Goal: Information Seeking & Learning: Check status

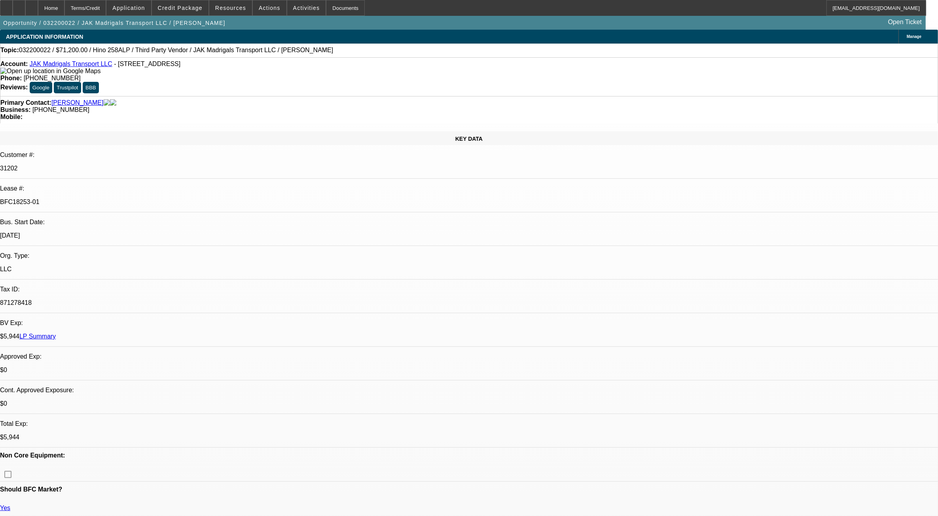
select select "0.2"
select select "2"
select select "0.1"
select select "0.15"
select select "2"
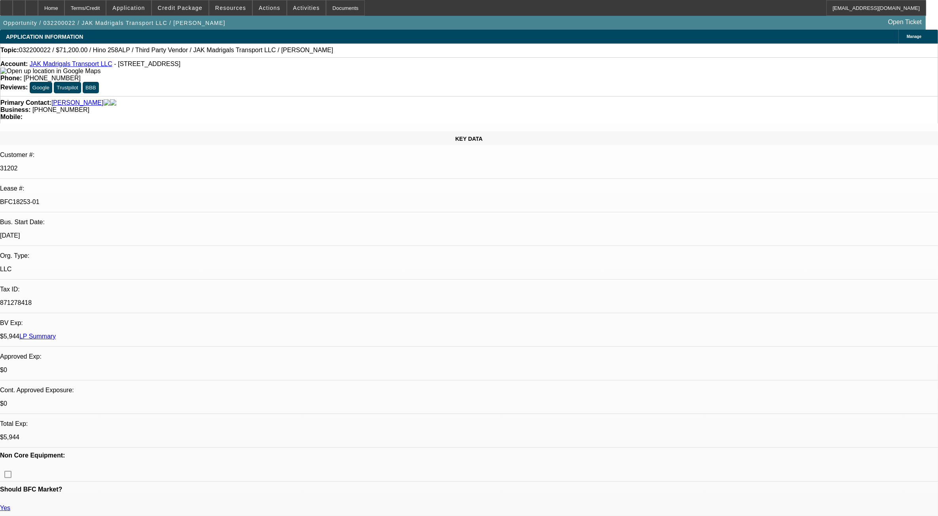
select select "0.1"
select select "0"
select select "2"
select select "0.1"
select select "0"
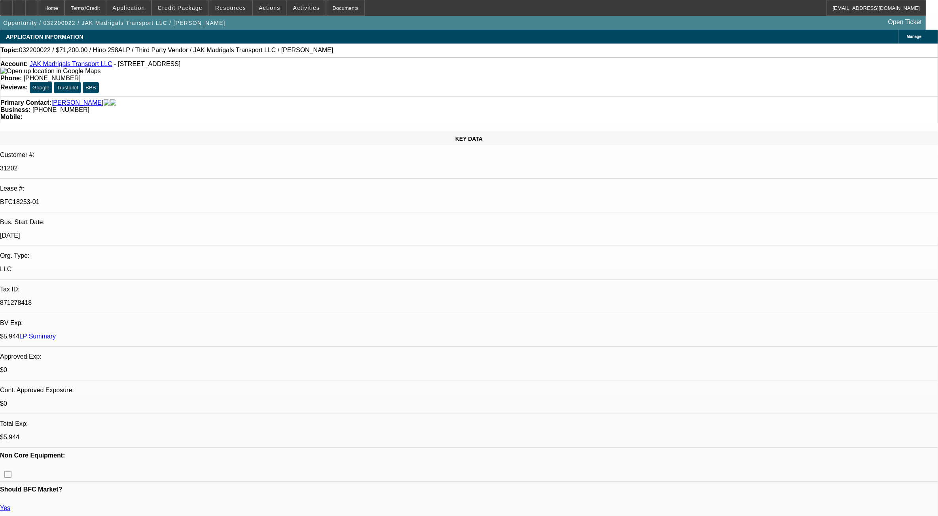
select select "2"
select select "0.1"
select select "1"
select select "2"
select select "4"
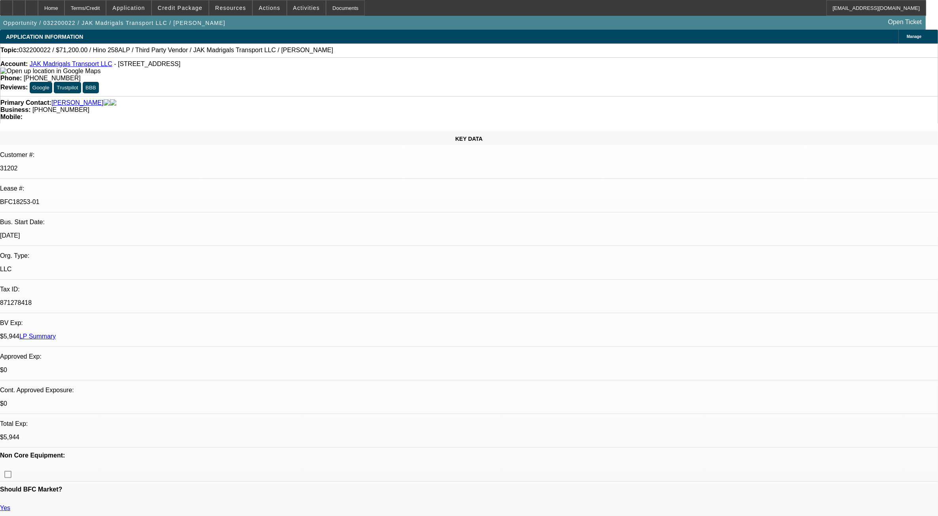
select select "1"
select select "2"
select select "4"
select select "1"
select select "2"
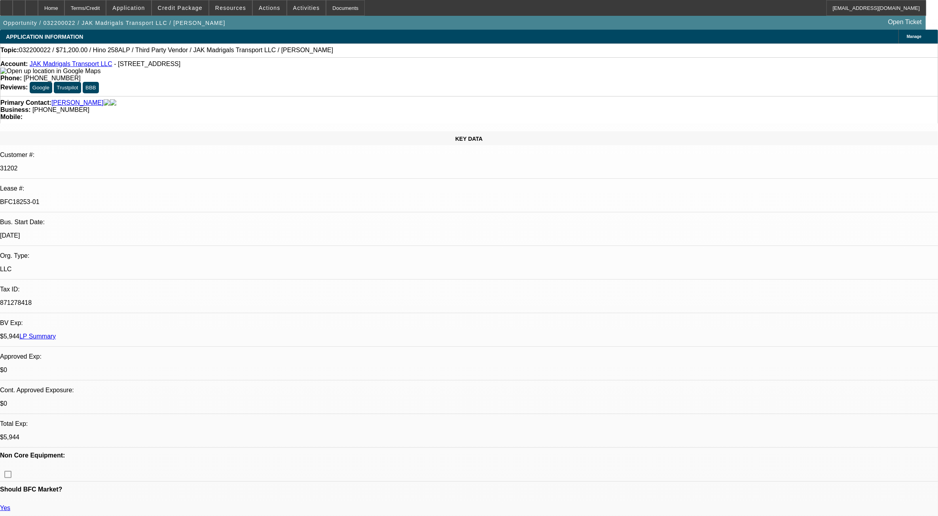
select select "4"
select select "1"
select select "2"
select select "4"
drag, startPoint x: 558, startPoint y: 142, endPoint x: 517, endPoint y: 142, distance: 41.2
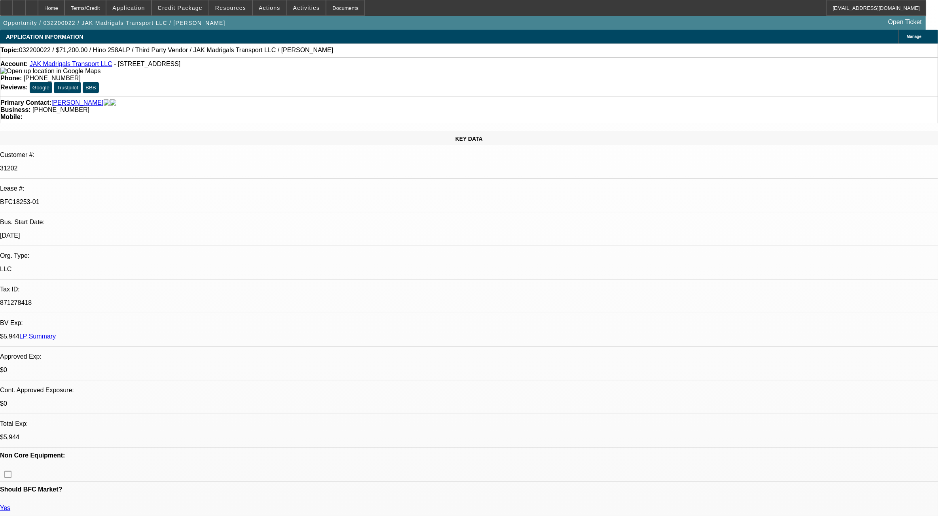
drag, startPoint x: 517, startPoint y: 142, endPoint x: 581, endPoint y: 152, distance: 64.5
drag, startPoint x: 573, startPoint y: 144, endPoint x: 507, endPoint y: 140, distance: 66.3
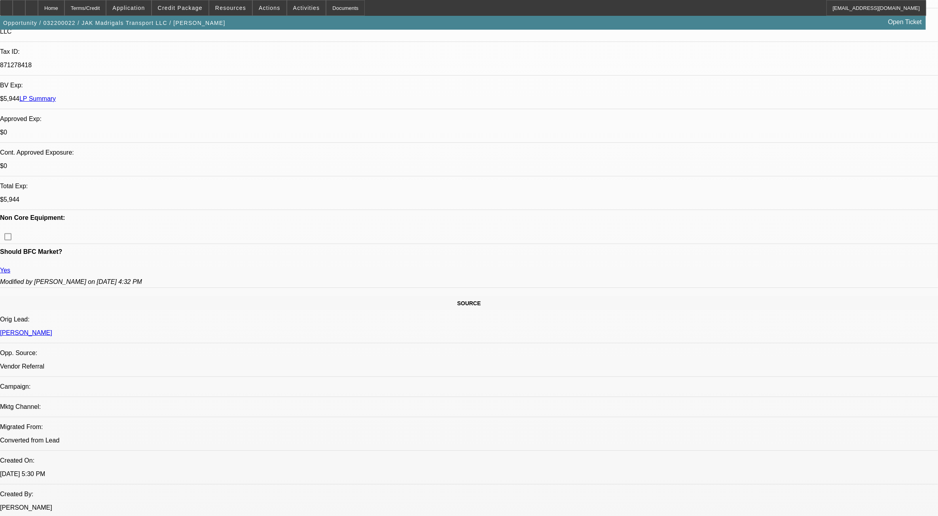
scroll to position [247, 0]
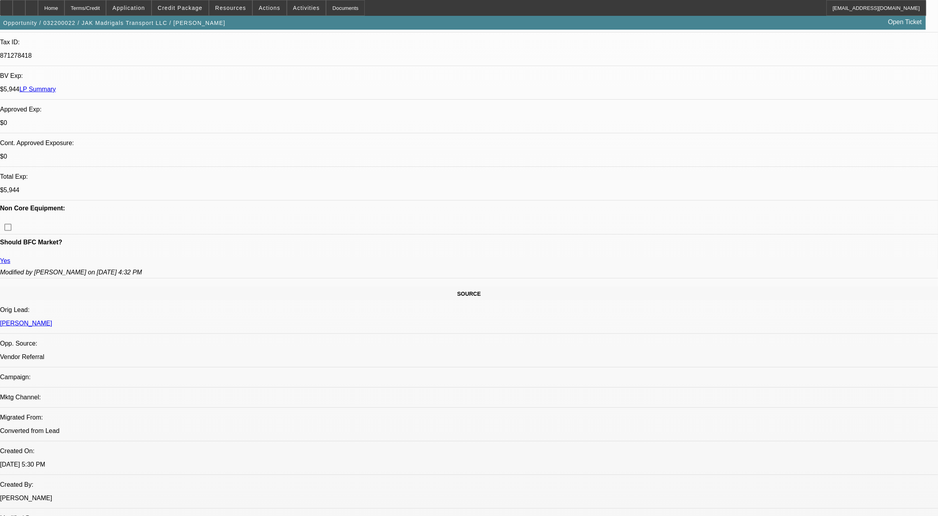
drag, startPoint x: 395, startPoint y: 281, endPoint x: 382, endPoint y: 279, distance: 12.5
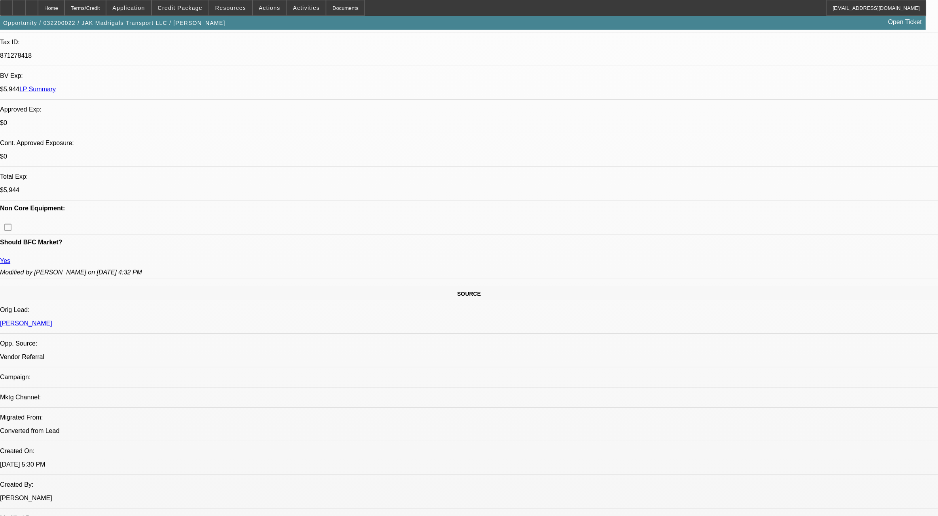
drag, startPoint x: 384, startPoint y: 282, endPoint x: 466, endPoint y: 281, distance: 81.5
drag, startPoint x: 466, startPoint y: 281, endPoint x: 499, endPoint y: 303, distance: 39.7
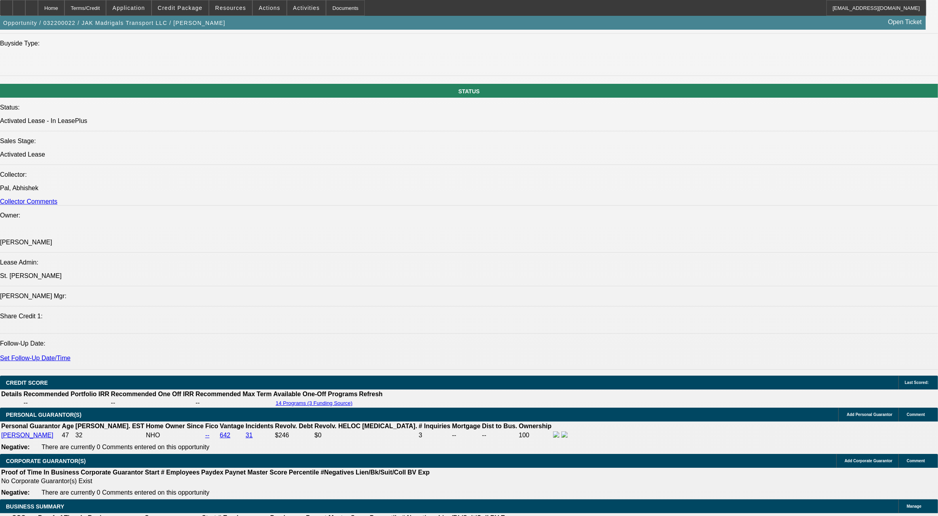
scroll to position [1039, 0]
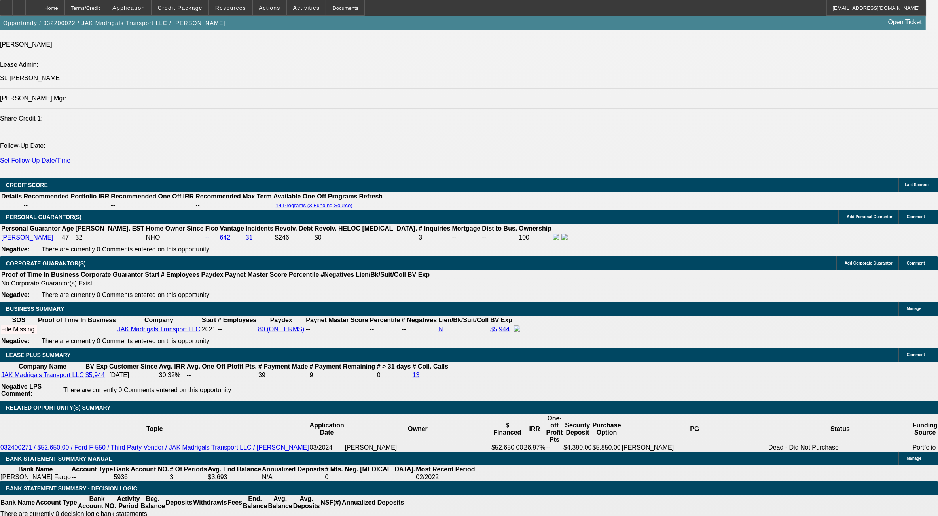
click at [677, 470] on div "APPLICATION INFORMATION [GEOGRAPHIC_DATA] Topic: 032200022 / $71,200.00 / Hino …" at bounding box center [469, 508] width 938 height 3034
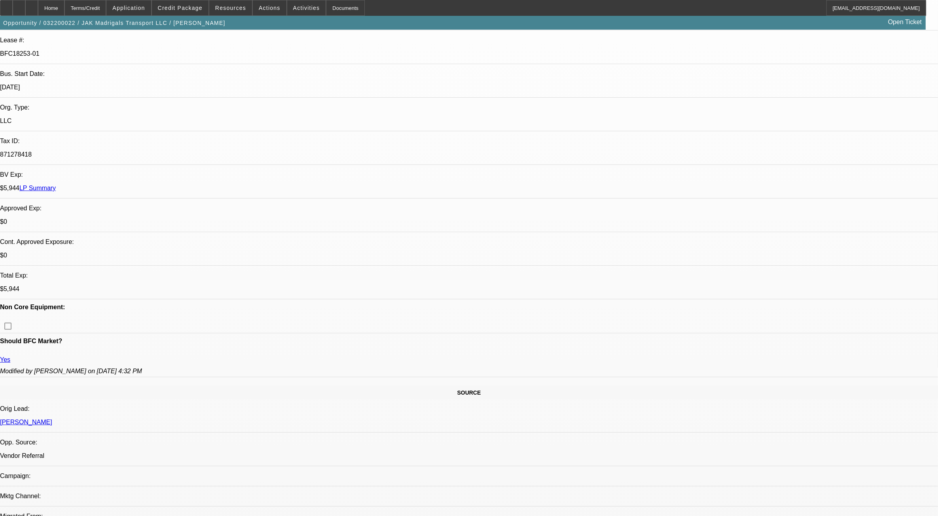
scroll to position [247, 0]
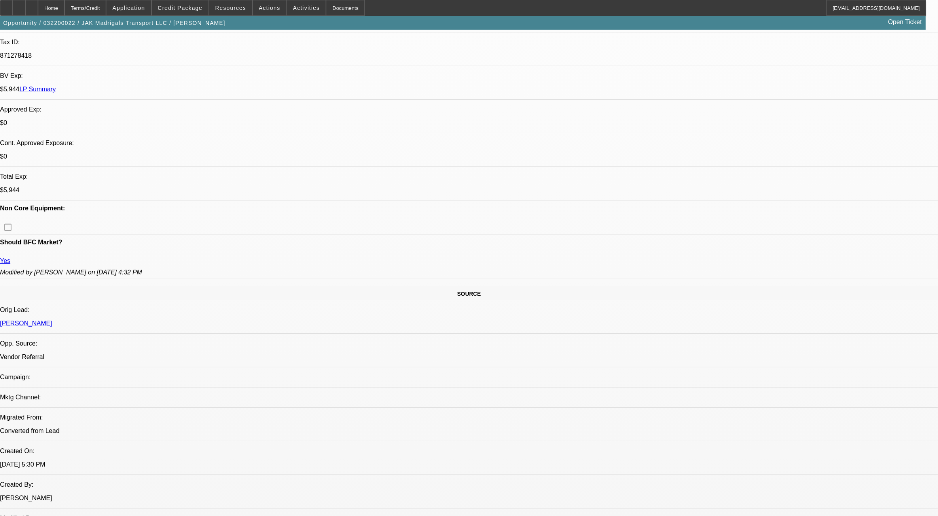
drag, startPoint x: 385, startPoint y: 276, endPoint x: 484, endPoint y: 276, distance: 98.9
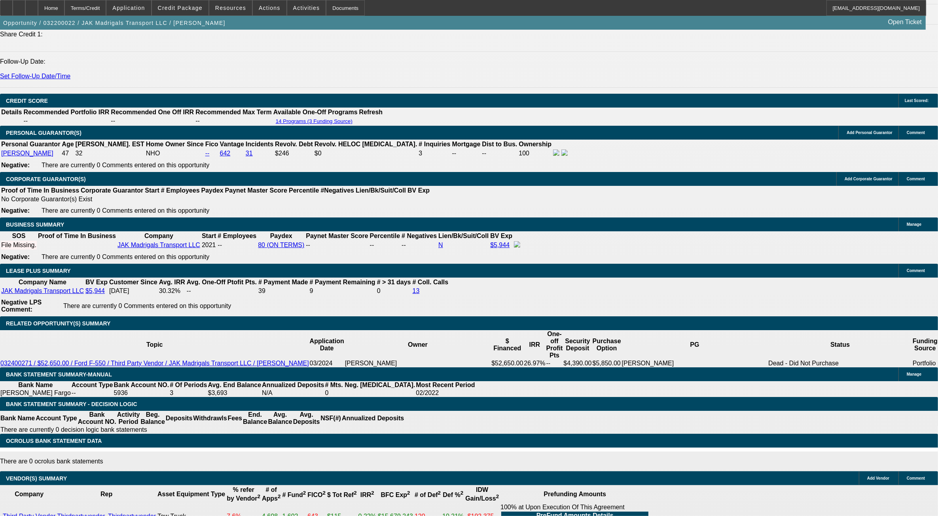
scroll to position [1187, 0]
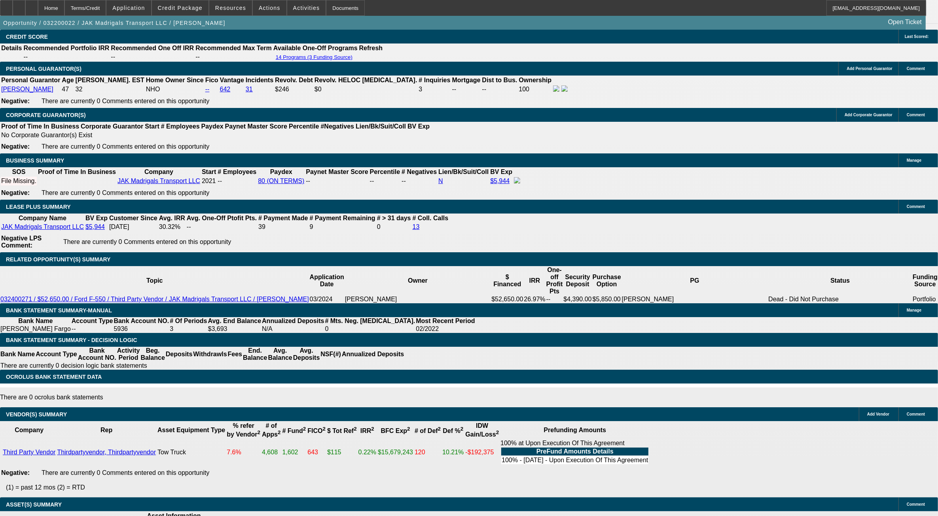
click at [707, 456] on div "APPLICATION INFORMATION [GEOGRAPHIC_DATA] Topic: 032200022 / $71,200.00 / Hino …" at bounding box center [469, 360] width 938 height 3034
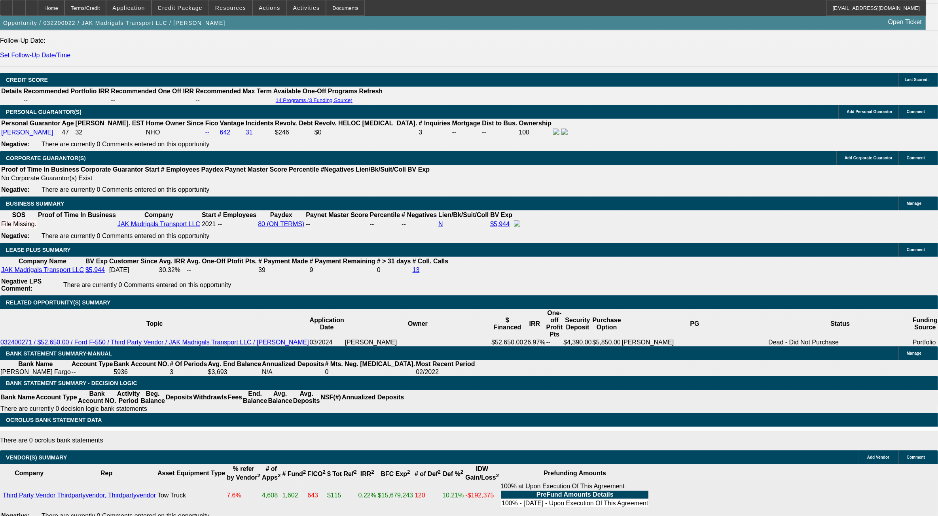
scroll to position [1088, 0]
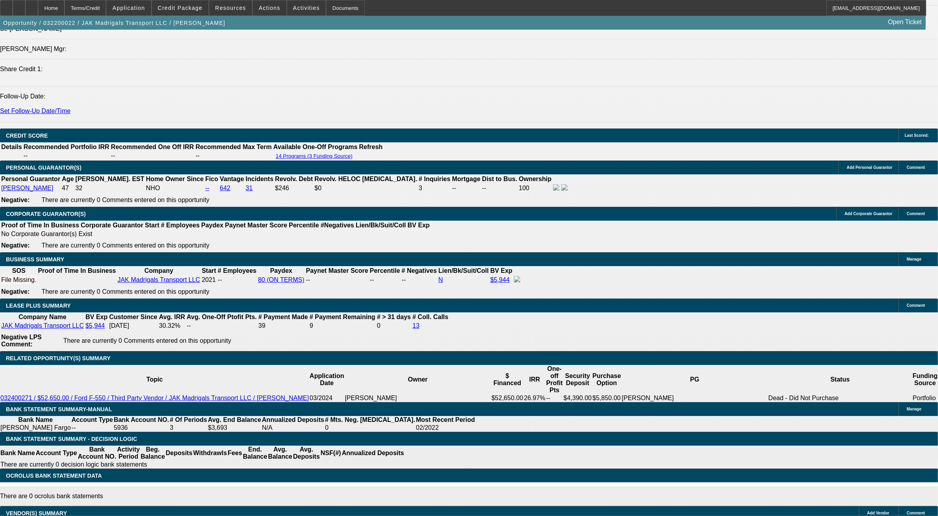
drag, startPoint x: 194, startPoint y: 102, endPoint x: 222, endPoint y: 103, distance: 27.3
drag, startPoint x: 202, startPoint y: 100, endPoint x: 220, endPoint y: 99, distance: 18.6
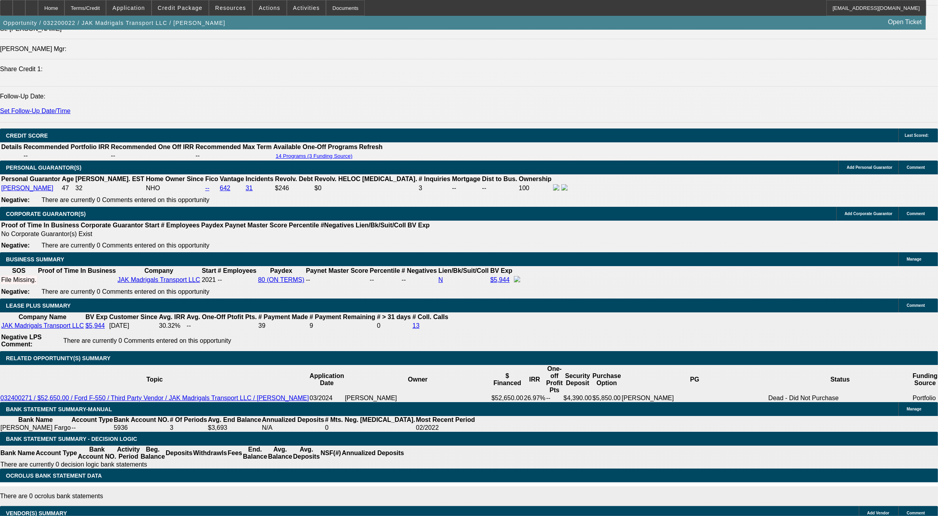
drag, startPoint x: 220, startPoint y: 99, endPoint x: 180, endPoint y: 109, distance: 41.2
drag, startPoint x: 194, startPoint y: 186, endPoint x: 222, endPoint y: 188, distance: 28.2
drag, startPoint x: 222, startPoint y: 188, endPoint x: 191, endPoint y: 188, distance: 30.9
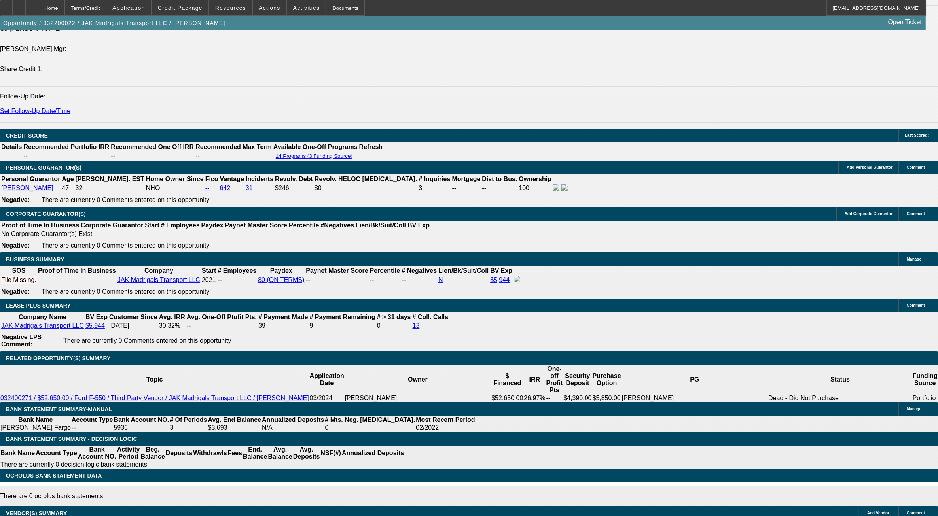
drag, startPoint x: 189, startPoint y: 185, endPoint x: 219, endPoint y: 184, distance: 30.1
drag, startPoint x: 214, startPoint y: 184, endPoint x: 189, endPoint y: 184, distance: 25.3
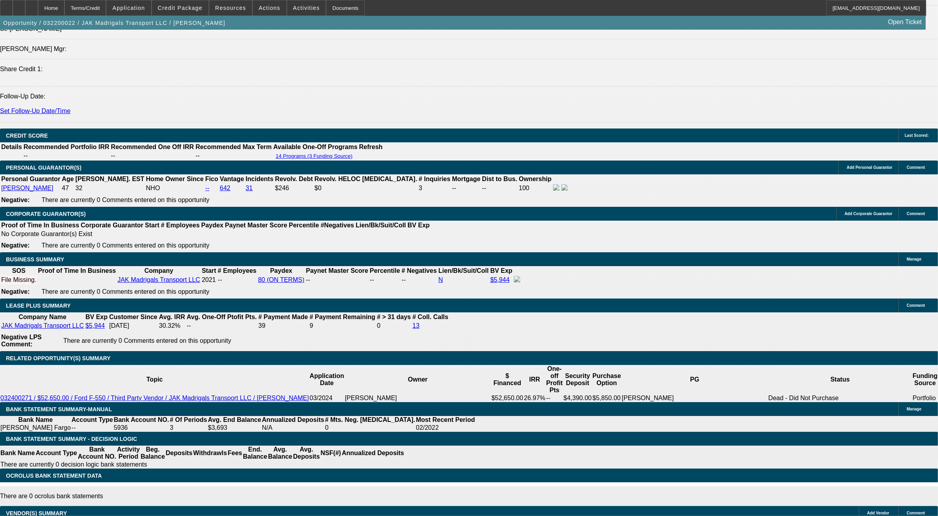
drag, startPoint x: 193, startPoint y: 182, endPoint x: 229, endPoint y: 183, distance: 36.0
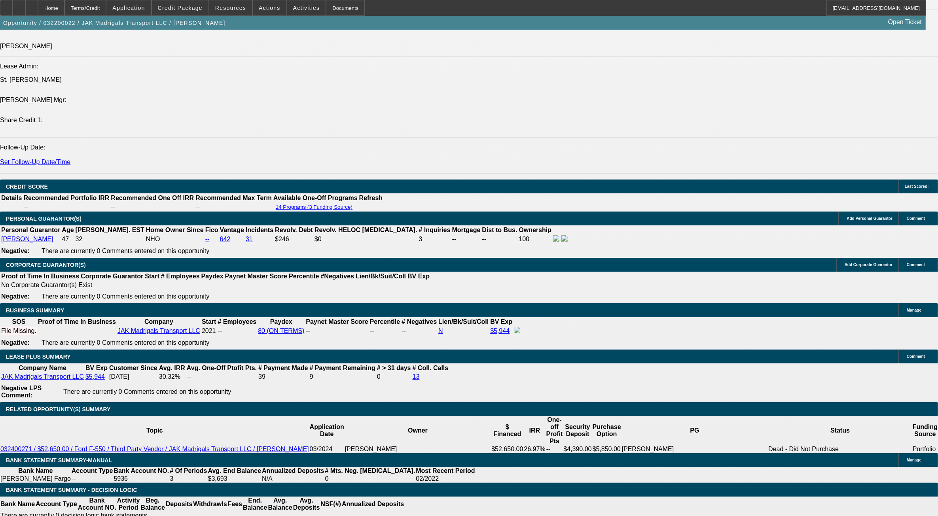
scroll to position [1039, 0]
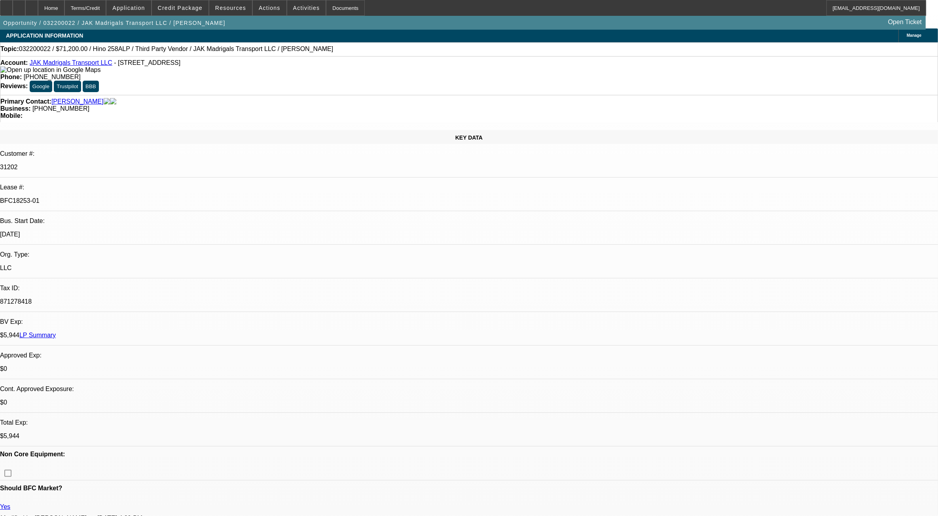
scroll to position [0, 0]
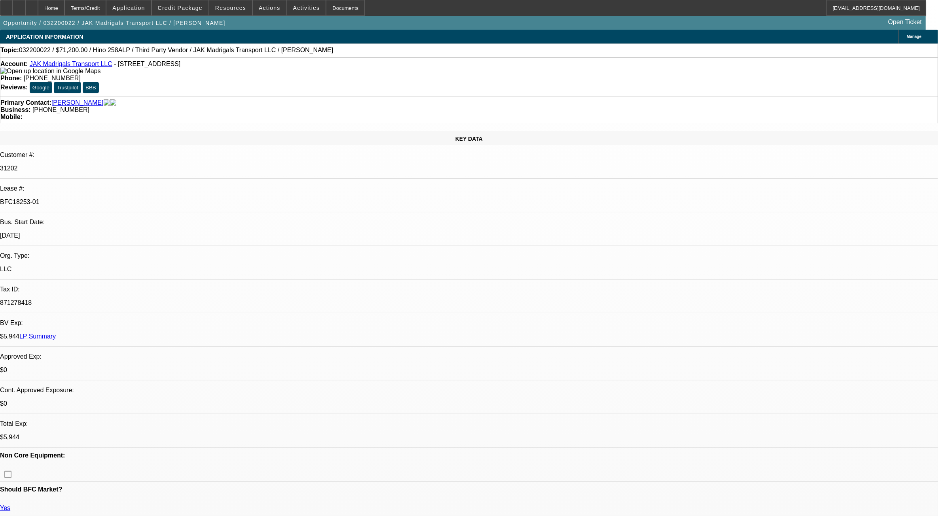
drag, startPoint x: 558, startPoint y: 142, endPoint x: 524, endPoint y: 144, distance: 34.5
drag, startPoint x: 524, startPoint y: 144, endPoint x: 564, endPoint y: 145, distance: 40.8
drag, startPoint x: 564, startPoint y: 145, endPoint x: 513, endPoint y: 145, distance: 51.4
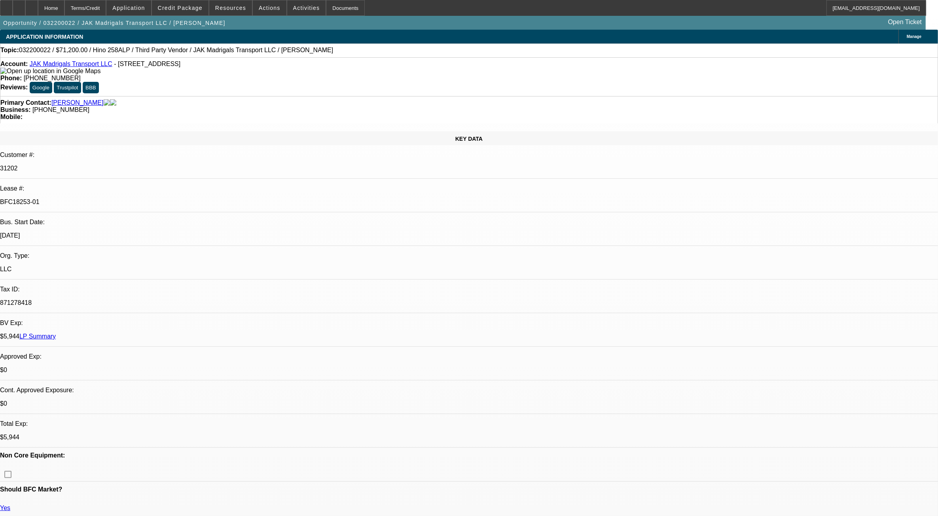
drag, startPoint x: 517, startPoint y: 145, endPoint x: 577, endPoint y: 143, distance: 60.2
drag, startPoint x: 577, startPoint y: 143, endPoint x: 564, endPoint y: 140, distance: 13.3
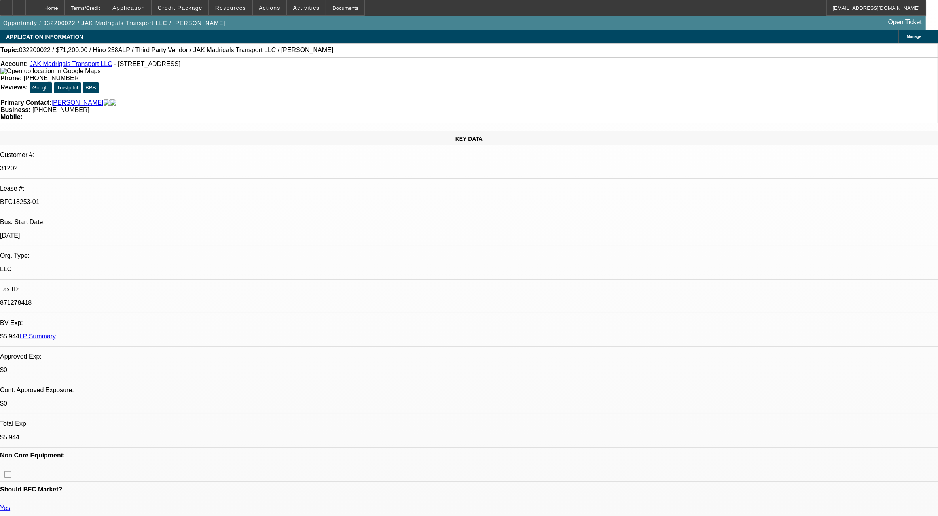
drag, startPoint x: 574, startPoint y: 143, endPoint x: 523, endPoint y: 143, distance: 51.0
drag, startPoint x: 523, startPoint y: 143, endPoint x: 561, endPoint y: 144, distance: 38.0
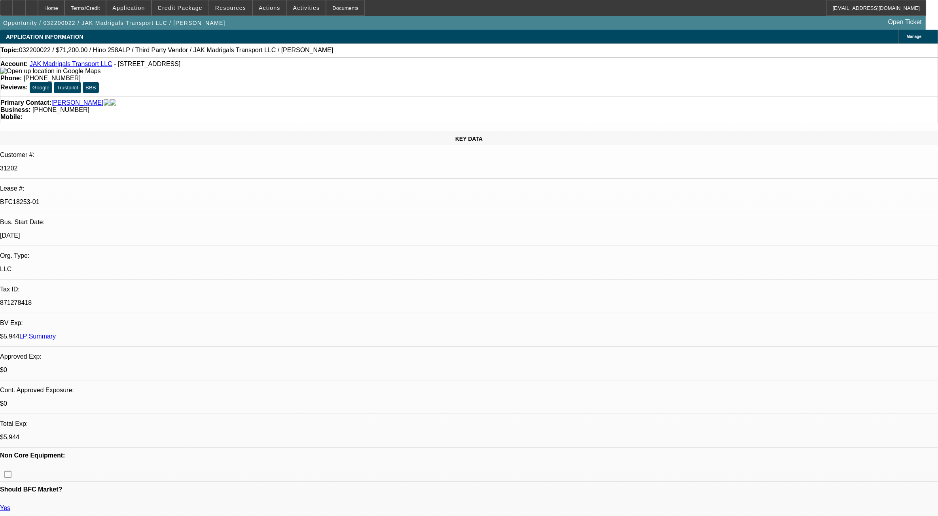
drag, startPoint x: 561, startPoint y: 144, endPoint x: 516, endPoint y: 143, distance: 45.5
drag, startPoint x: 516, startPoint y: 143, endPoint x: 574, endPoint y: 144, distance: 58.2
drag, startPoint x: 574, startPoint y: 144, endPoint x: 518, endPoint y: 144, distance: 56.2
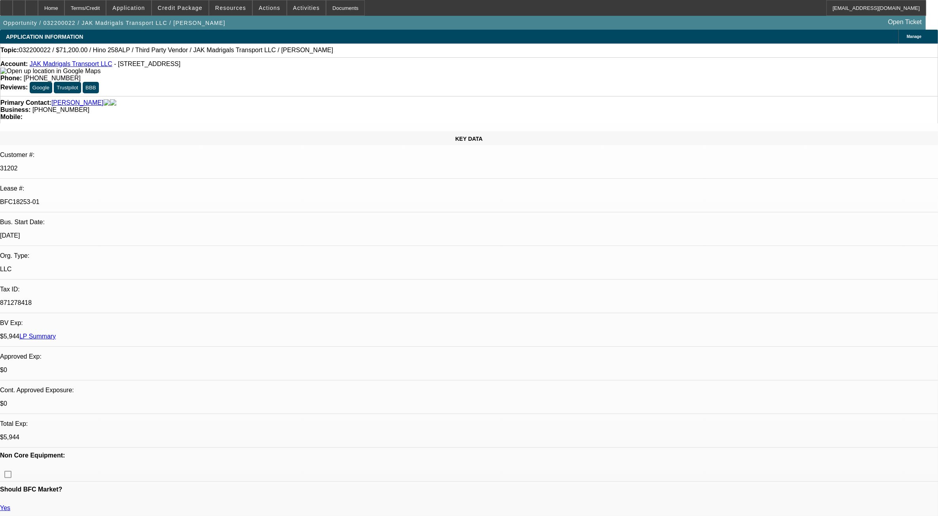
drag, startPoint x: 529, startPoint y: 146, endPoint x: 568, endPoint y: 145, distance: 38.8
drag, startPoint x: 568, startPoint y: 145, endPoint x: 514, endPoint y: 144, distance: 54.6
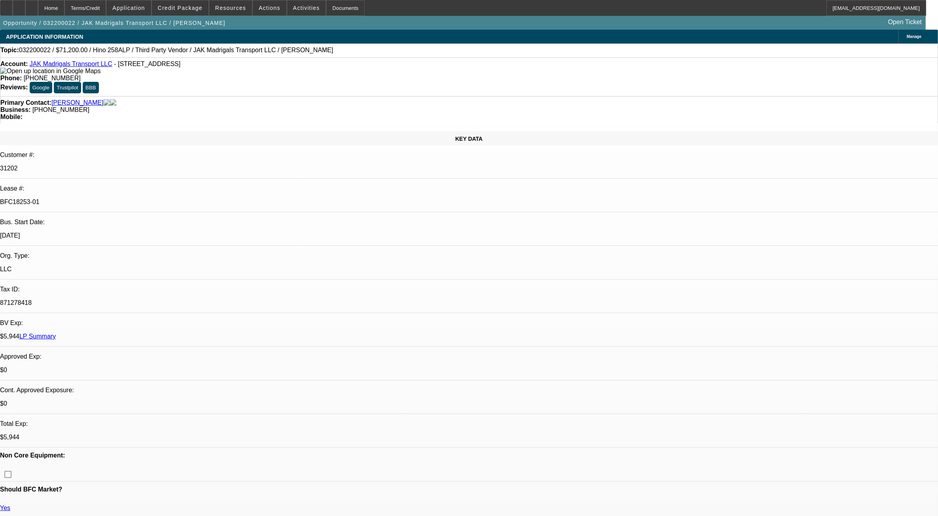
drag, startPoint x: 514, startPoint y: 144, endPoint x: 568, endPoint y: 146, distance: 54.6
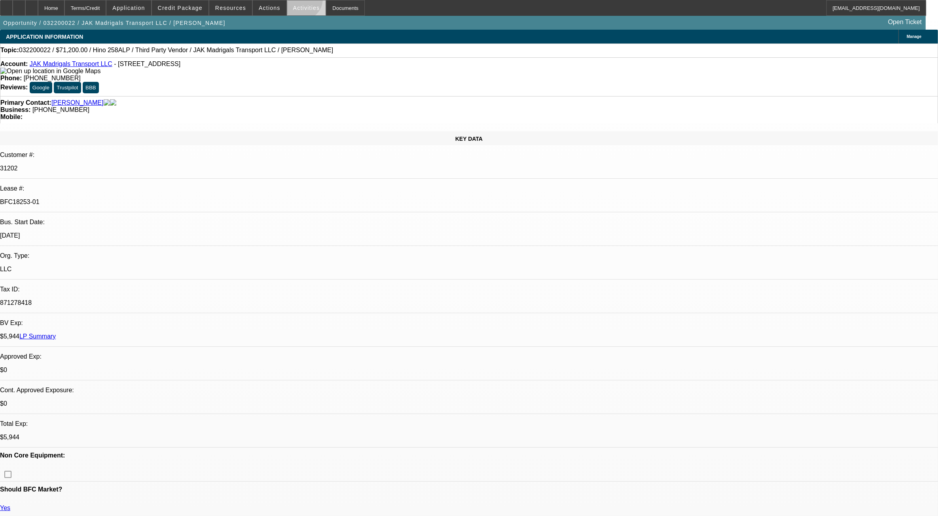
click at [295, 1] on span at bounding box center [306, 7] width 39 height 19
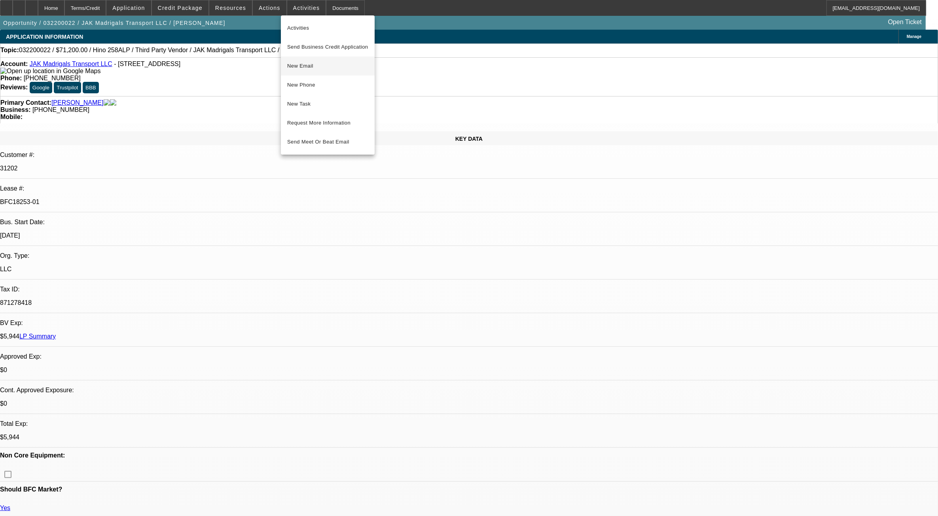
click at [317, 65] on span "New Email" at bounding box center [327, 65] width 81 height 9
